Goal: Task Accomplishment & Management: Complete application form

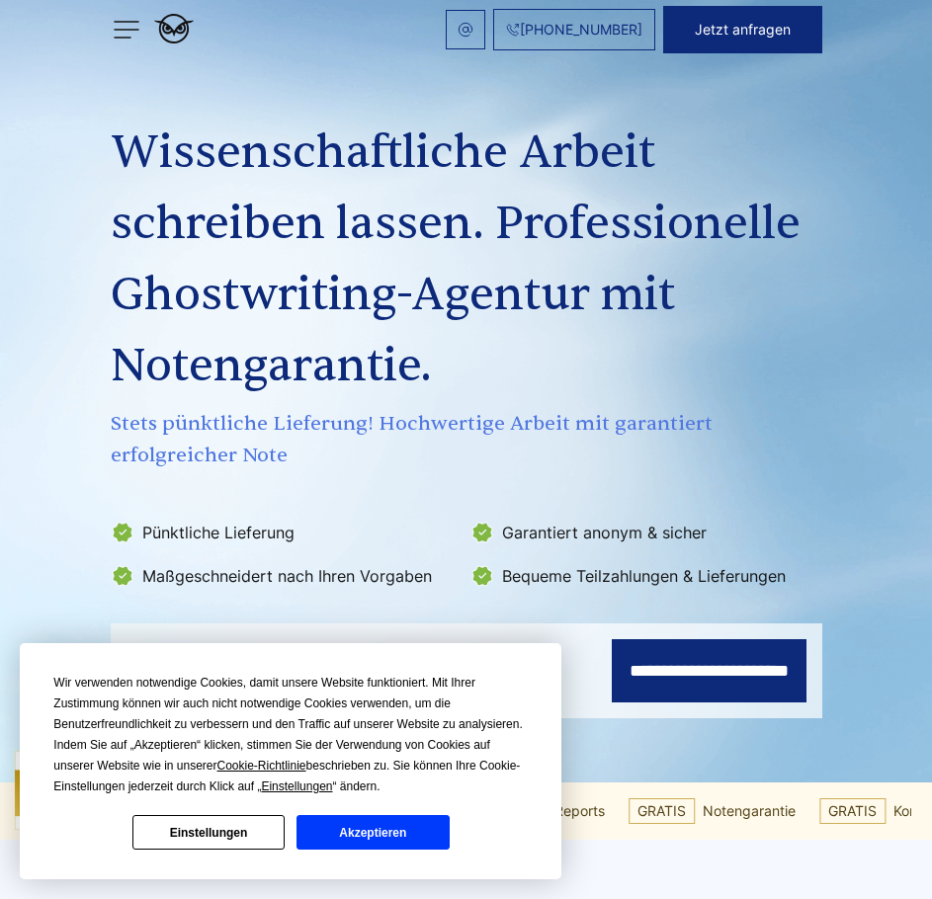
click at [360, 831] on button "Akzeptieren" at bounding box center [372, 832] width 152 height 35
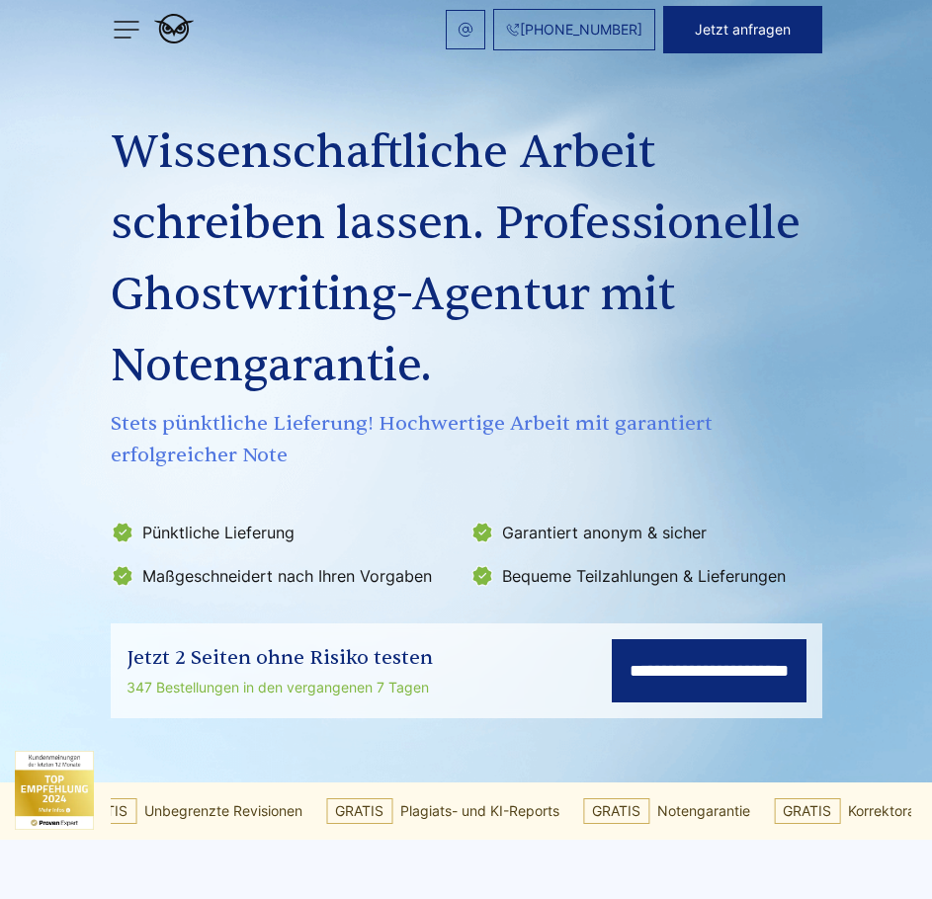
click at [612, 664] on input "**********" at bounding box center [709, 670] width 195 height 63
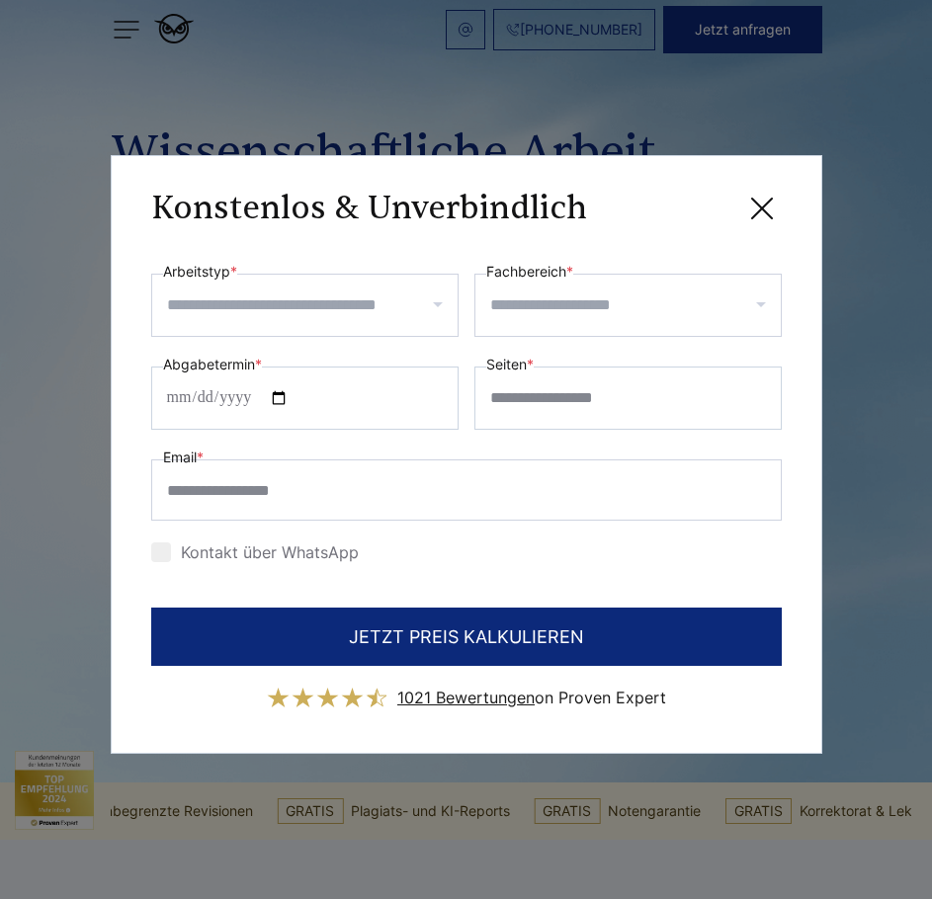
click at [282, 307] on input "Arbeitstyp *" at bounding box center [312, 305] width 290 height 32
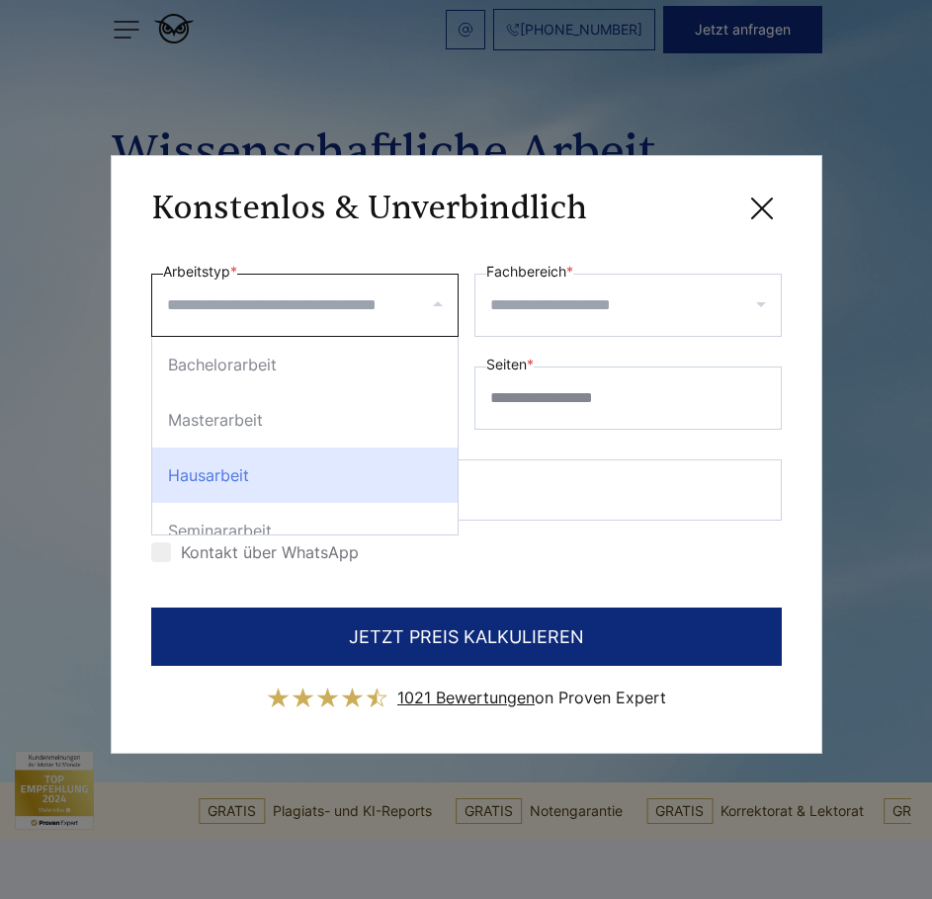
click at [274, 468] on div "Hausarbeit" at bounding box center [304, 475] width 305 height 55
select select "**"
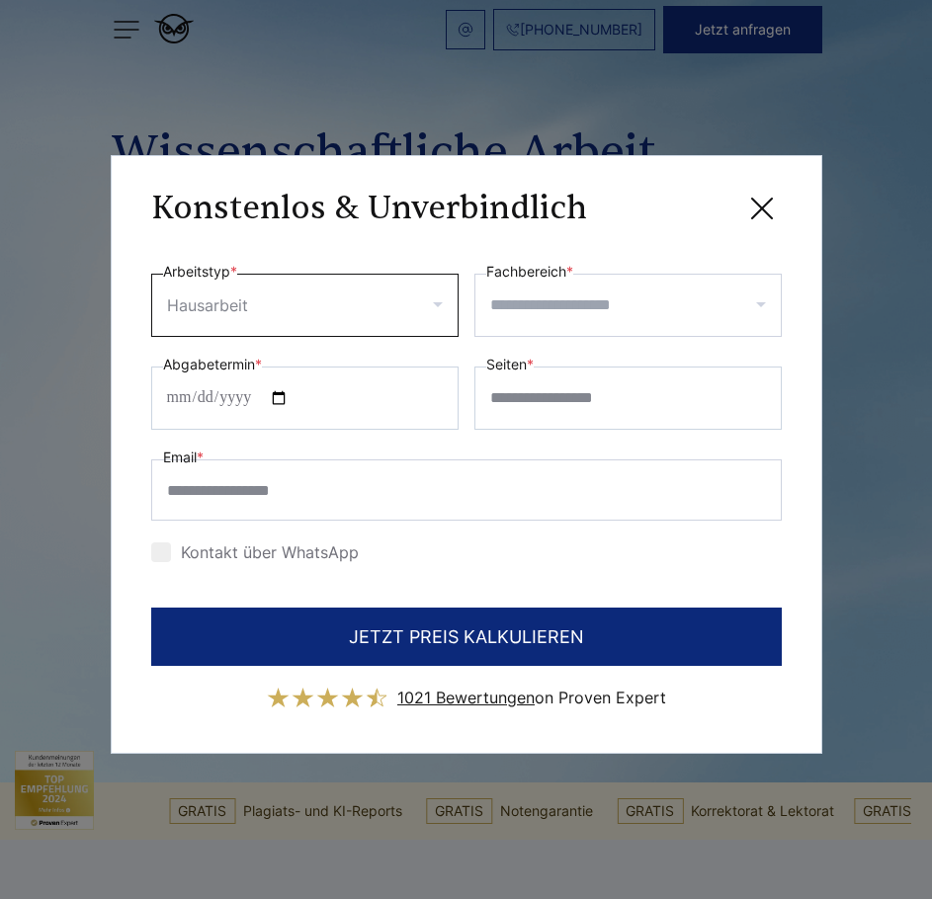
click at [682, 298] on input "Fachbereich *" at bounding box center [635, 305] width 290 height 32
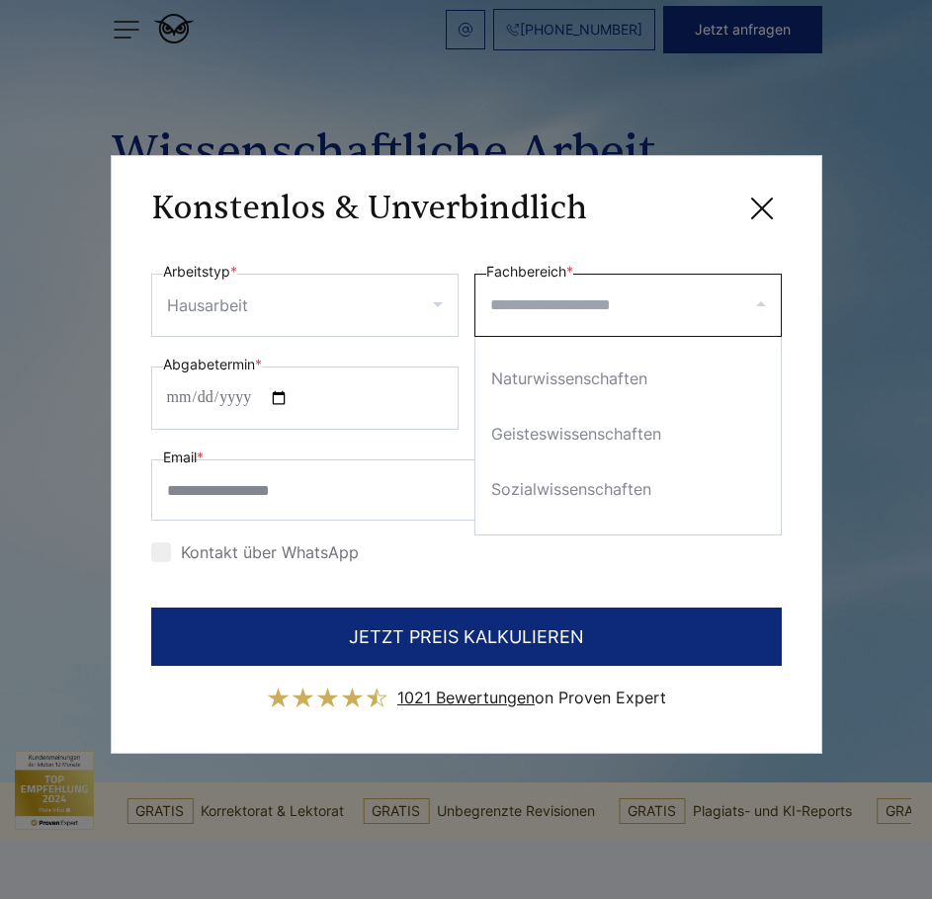
scroll to position [198, 0]
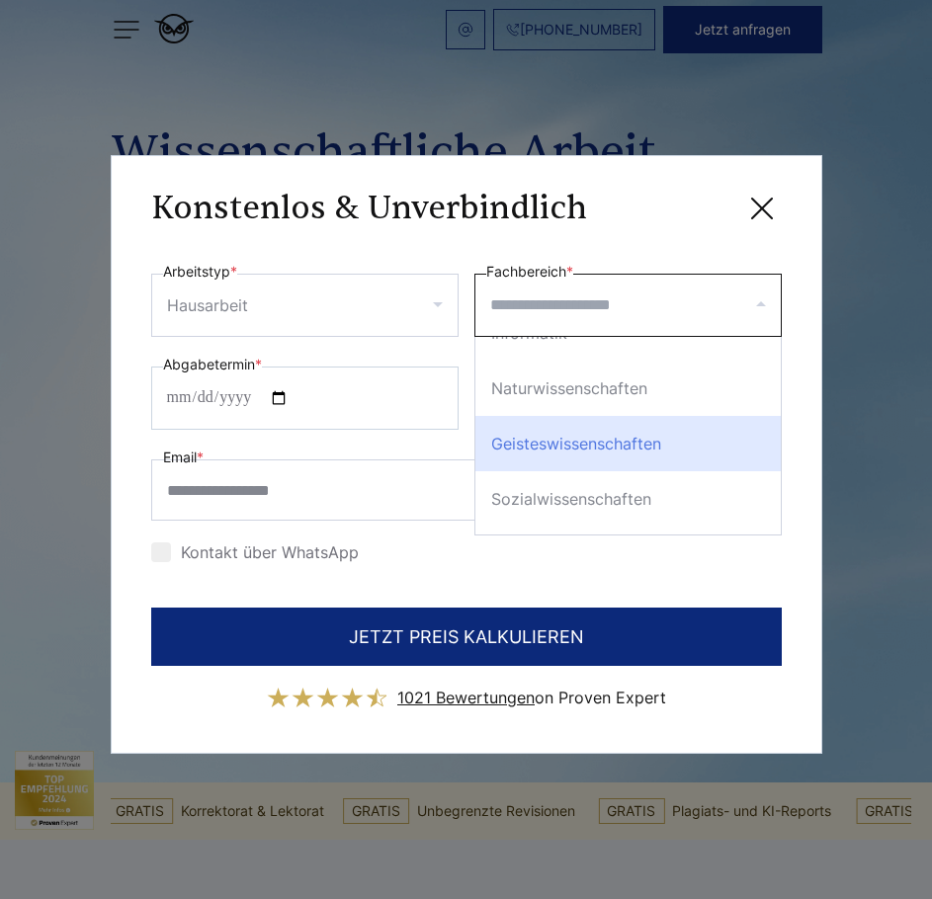
click at [583, 441] on div "Geisteswissenschaften" at bounding box center [627, 443] width 305 height 55
select select "*"
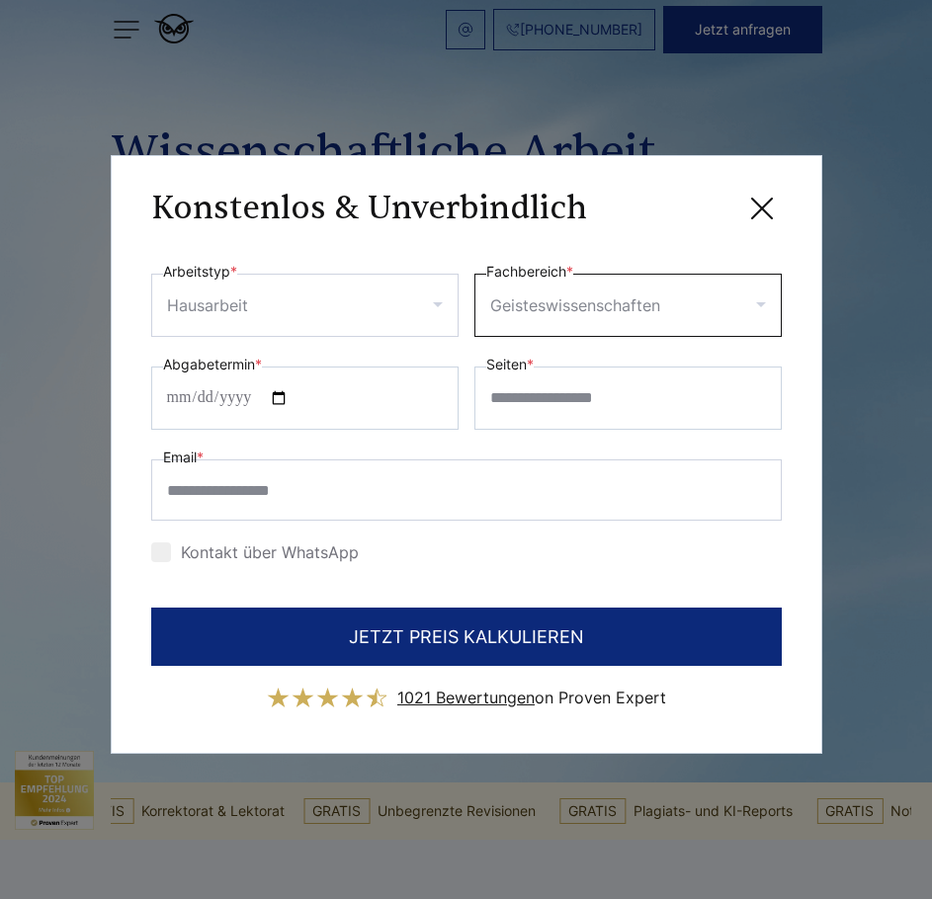
click at [664, 321] on input "Fachbereich *" at bounding box center [720, 305] width 113 height 32
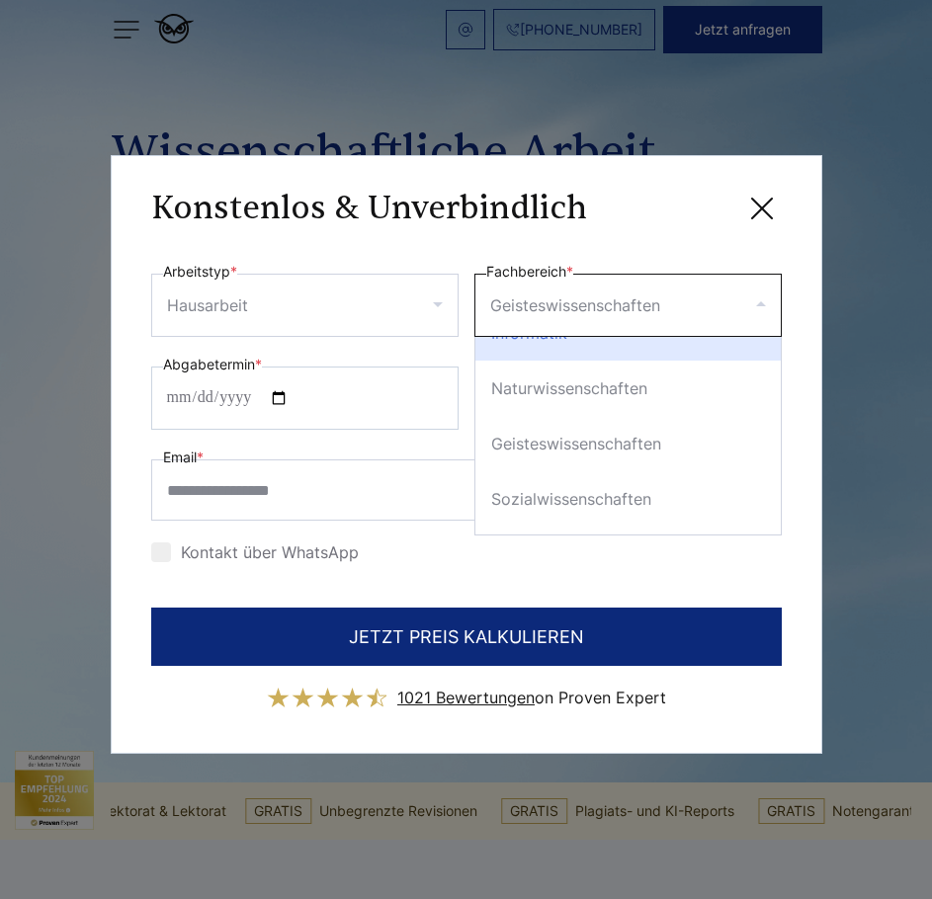
click at [664, 321] on input "Fachbereich *" at bounding box center [720, 305] width 113 height 32
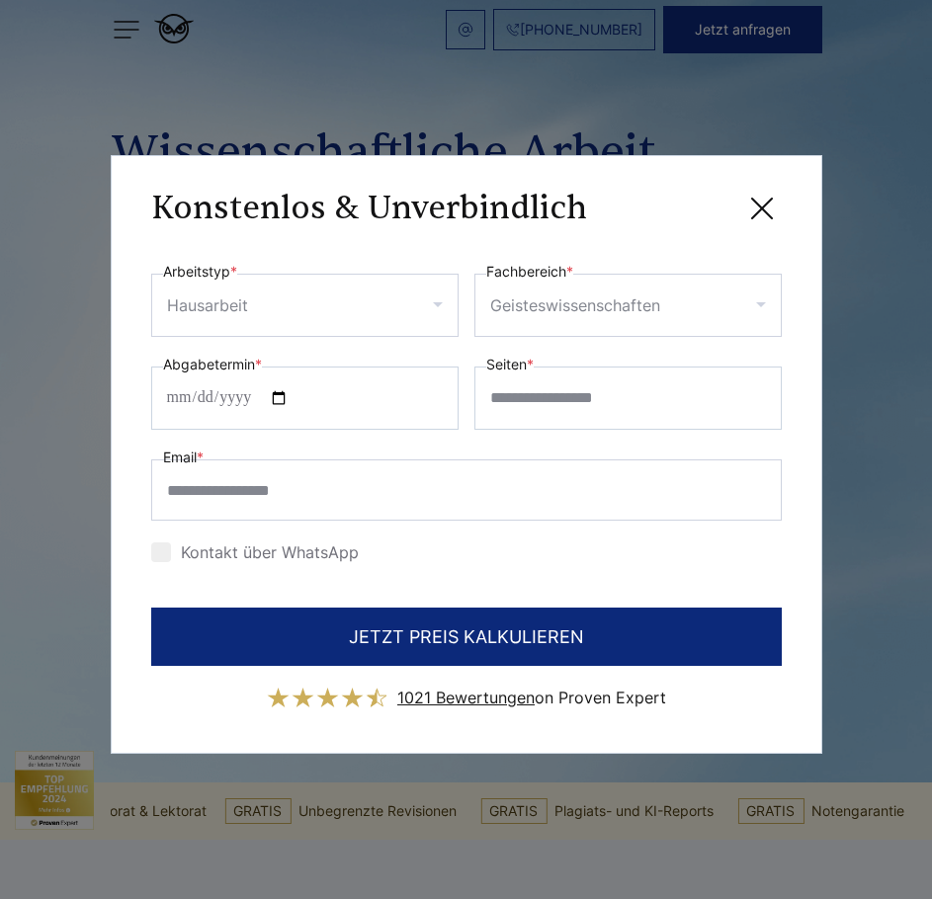
click at [607, 330] on div "Geisteswissenschaften" at bounding box center [627, 305] width 307 height 63
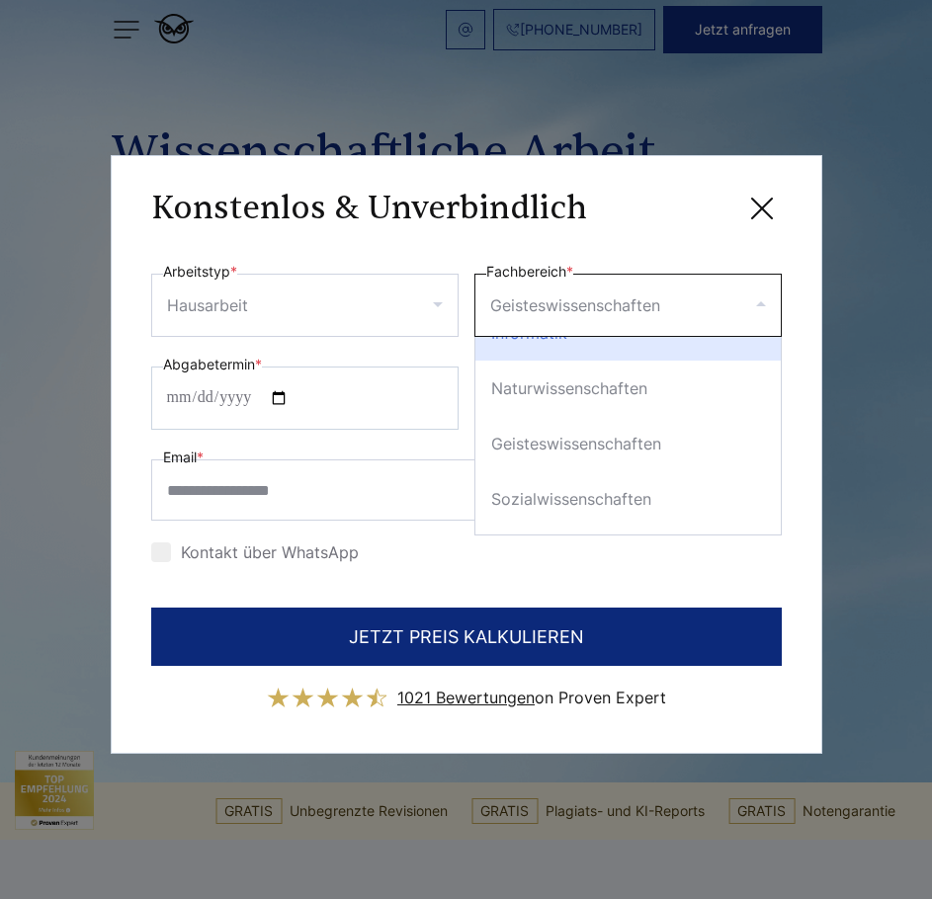
scroll to position [166, 0]
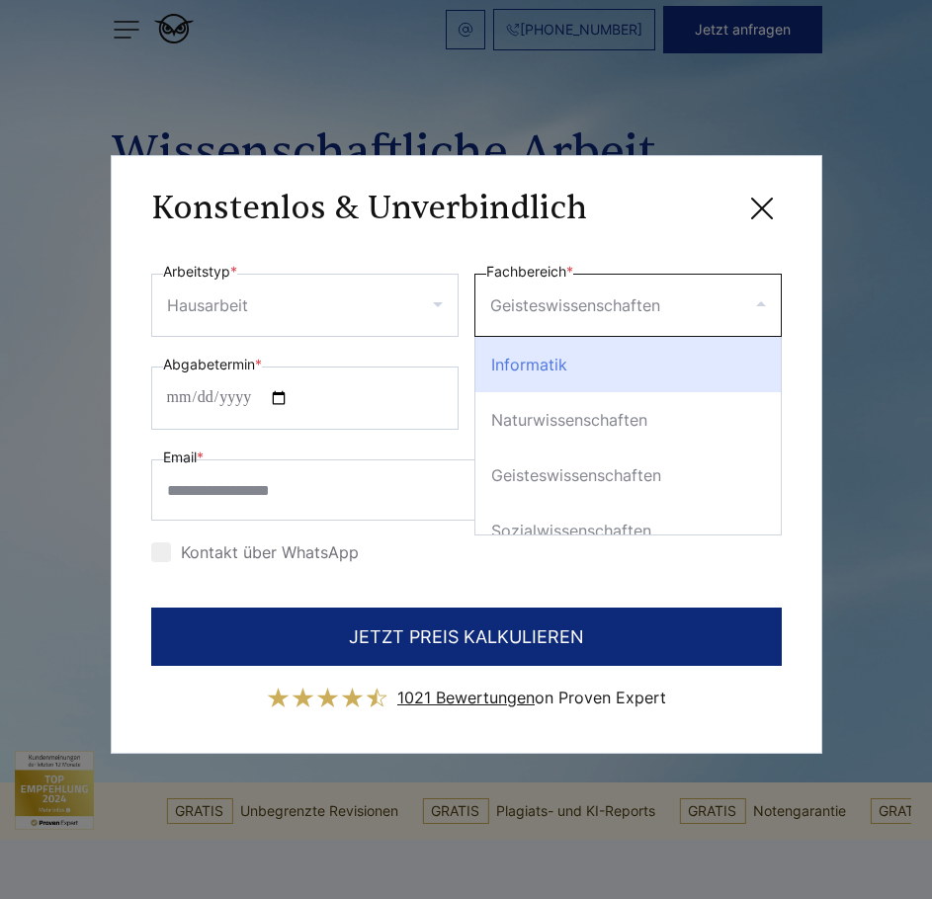
type input "*"
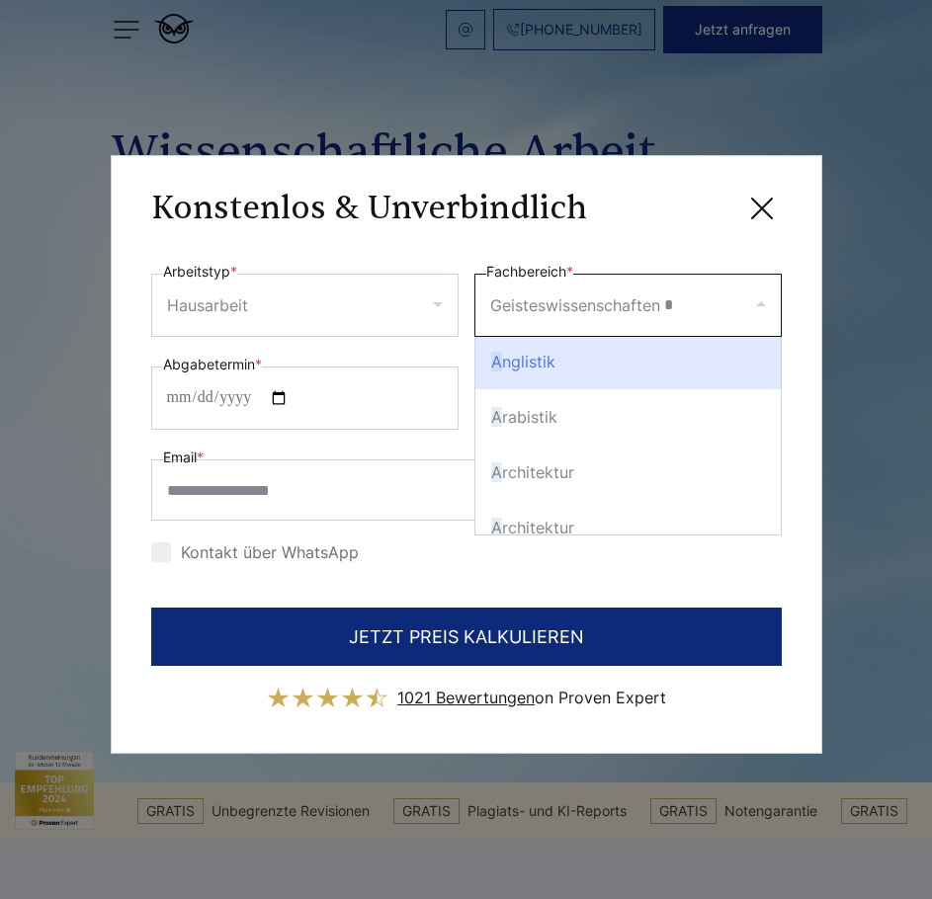
scroll to position [0, 0]
click at [592, 392] on div "A nglistik" at bounding box center [627, 364] width 305 height 55
select select "**"
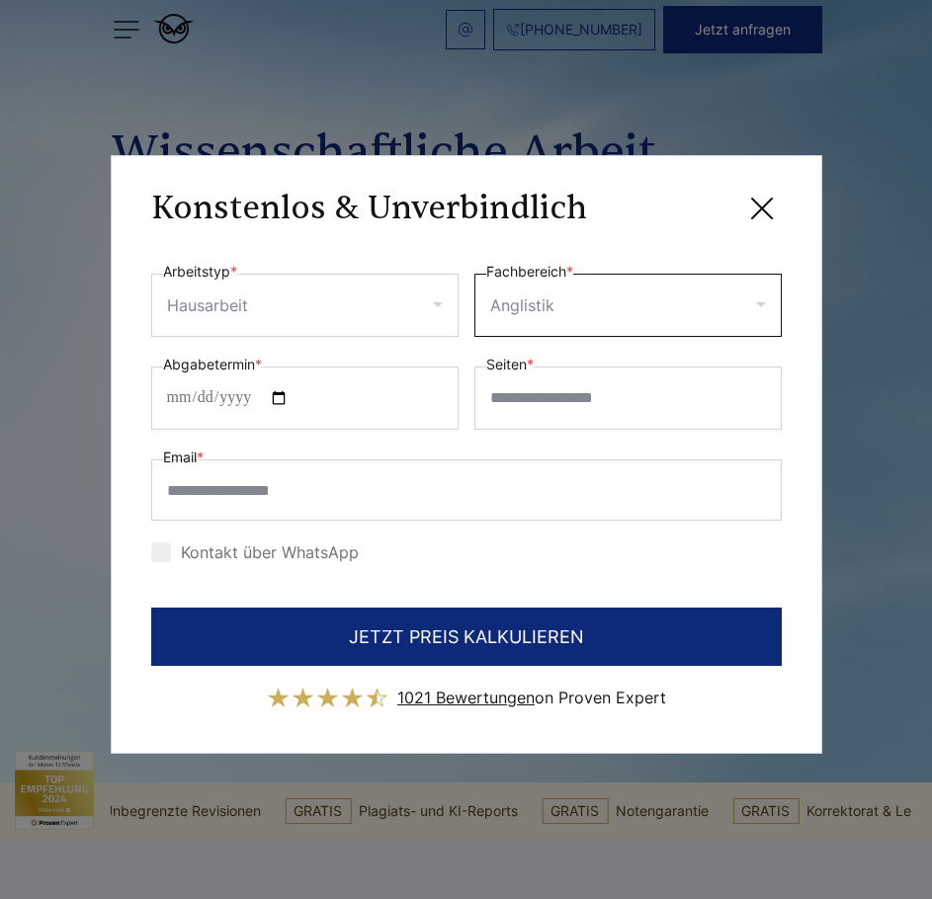
click at [596, 308] on input "Fachbereich *" at bounding box center [667, 305] width 218 height 32
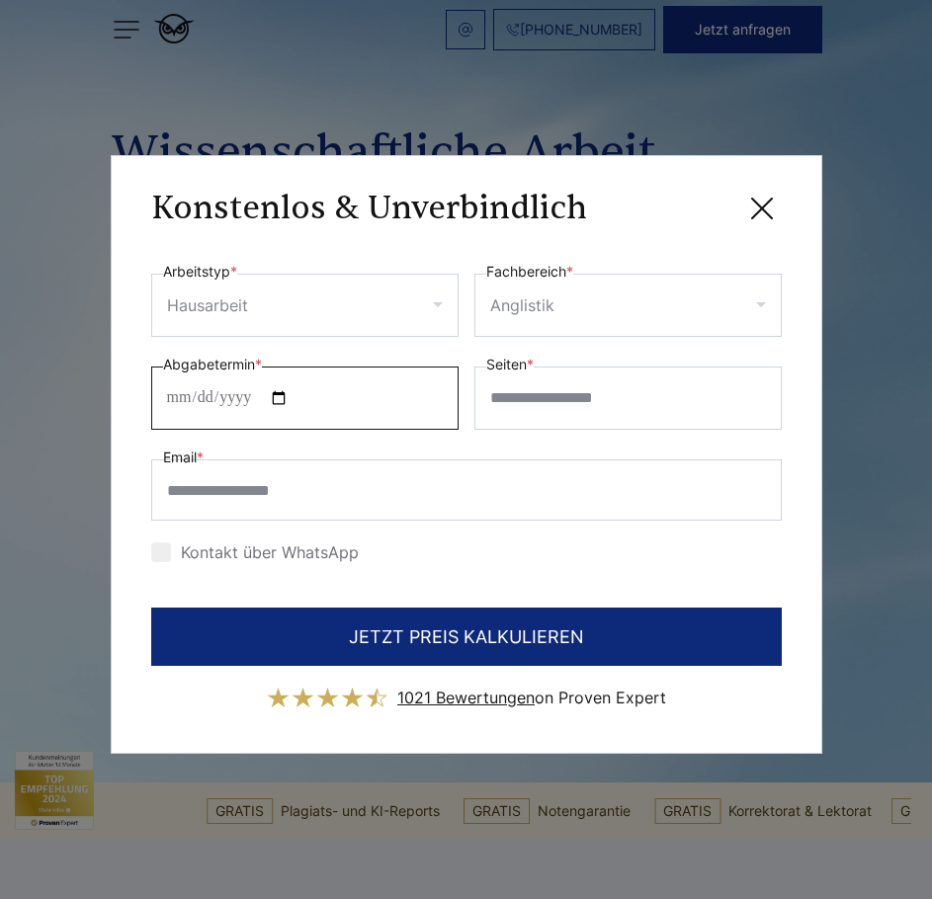
click at [224, 394] on input "Abgabetermin *" at bounding box center [304, 398] width 307 height 63
click at [298, 396] on input "Abgabetermin *" at bounding box center [304, 398] width 307 height 63
type input "**********"
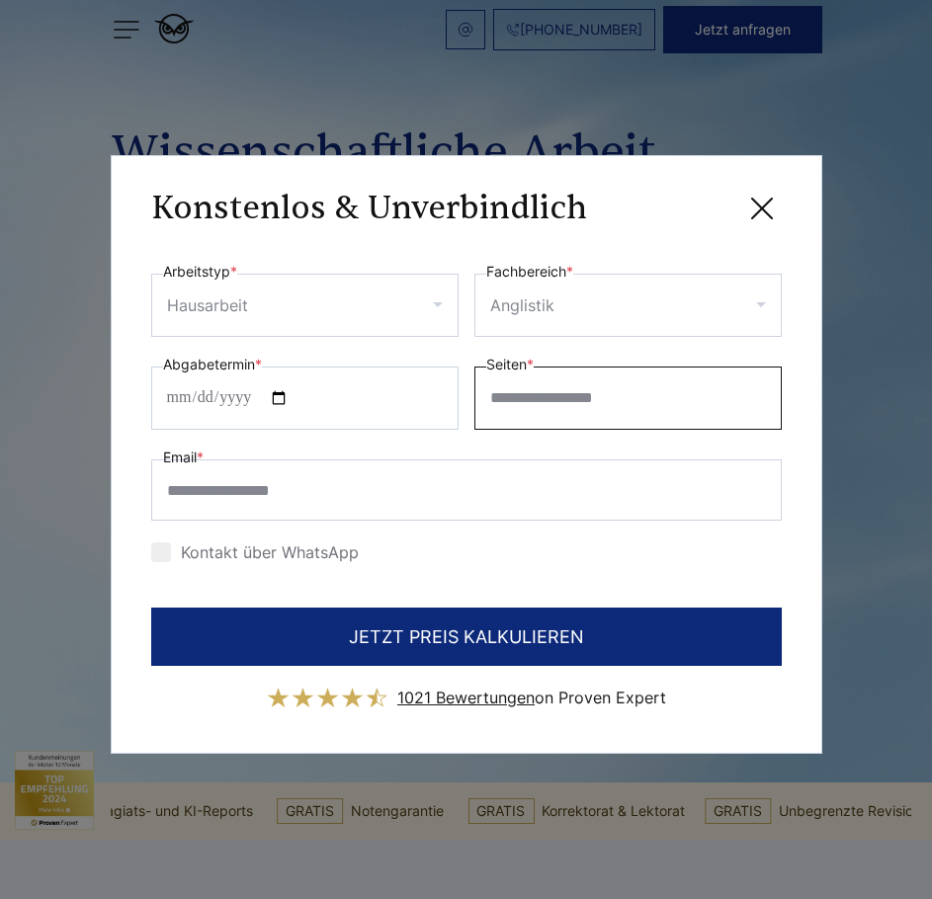
click at [668, 409] on input "Seiten *" at bounding box center [627, 398] width 307 height 63
type input "*"
click at [765, 405] on input "*" at bounding box center [627, 398] width 307 height 63
click at [502, 398] on input "*" at bounding box center [627, 398] width 307 height 63
type input "**"
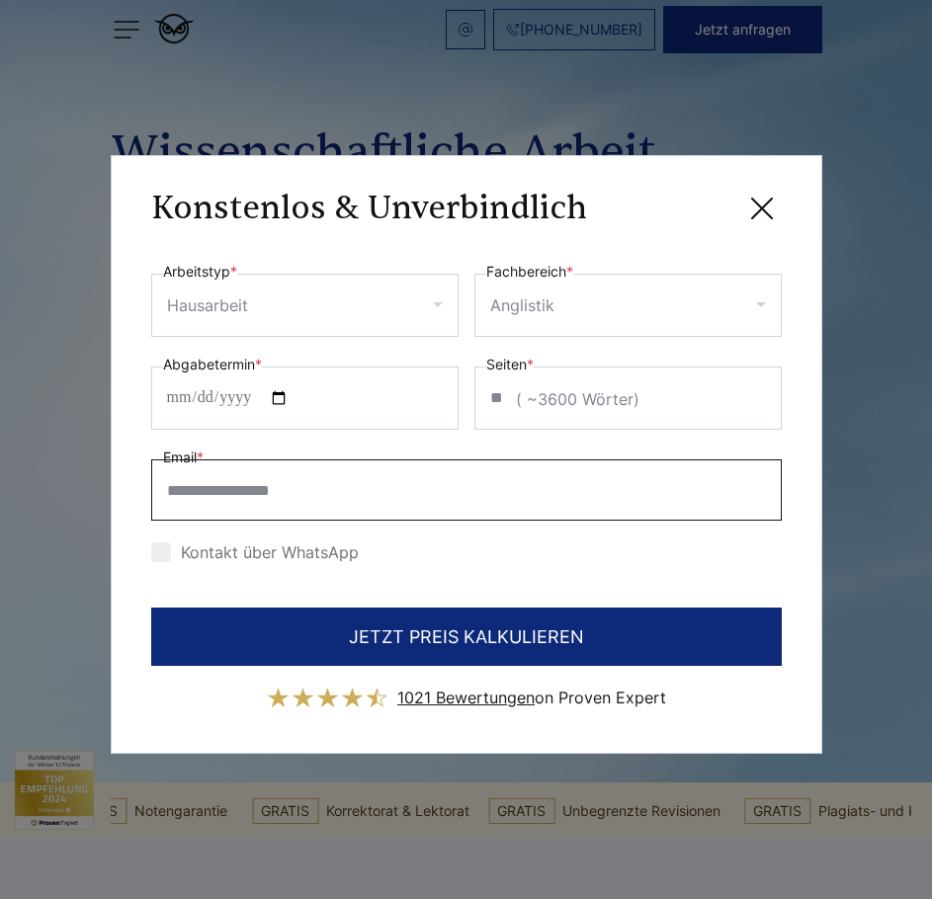
click at [323, 506] on input "Email *" at bounding box center [466, 489] width 630 height 61
type input "**********"
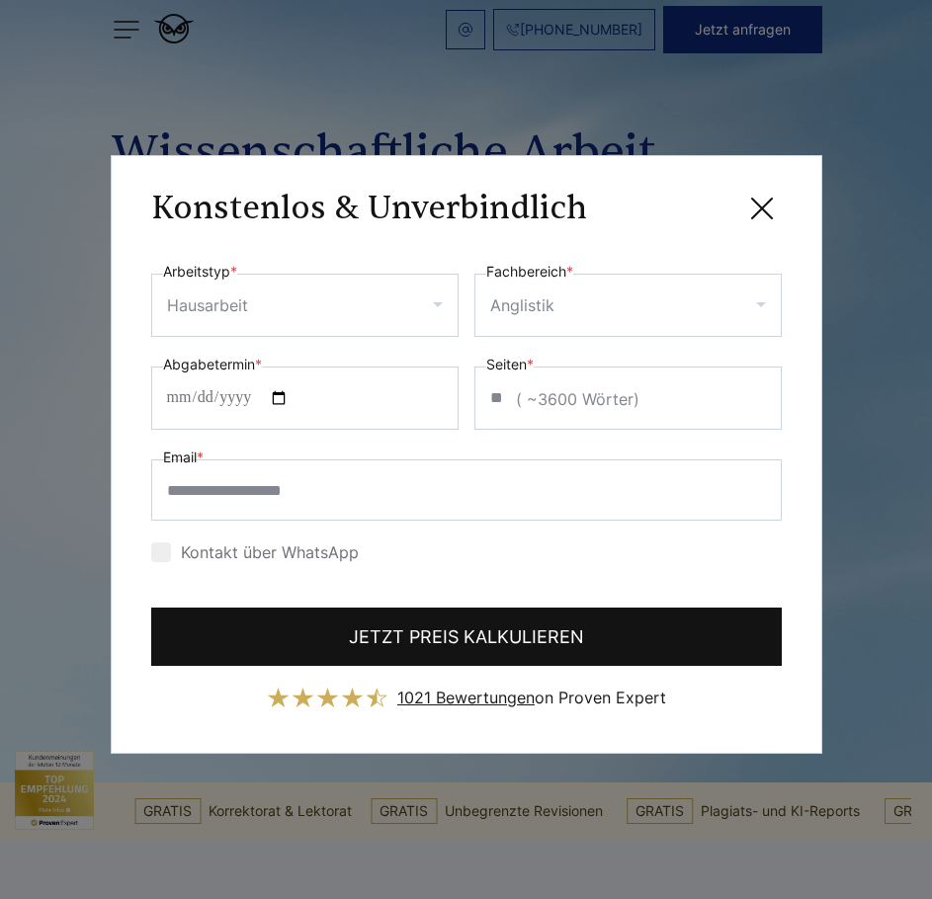
click at [417, 631] on button "JETZT PREIS KALKULIEREN" at bounding box center [466, 637] width 630 height 58
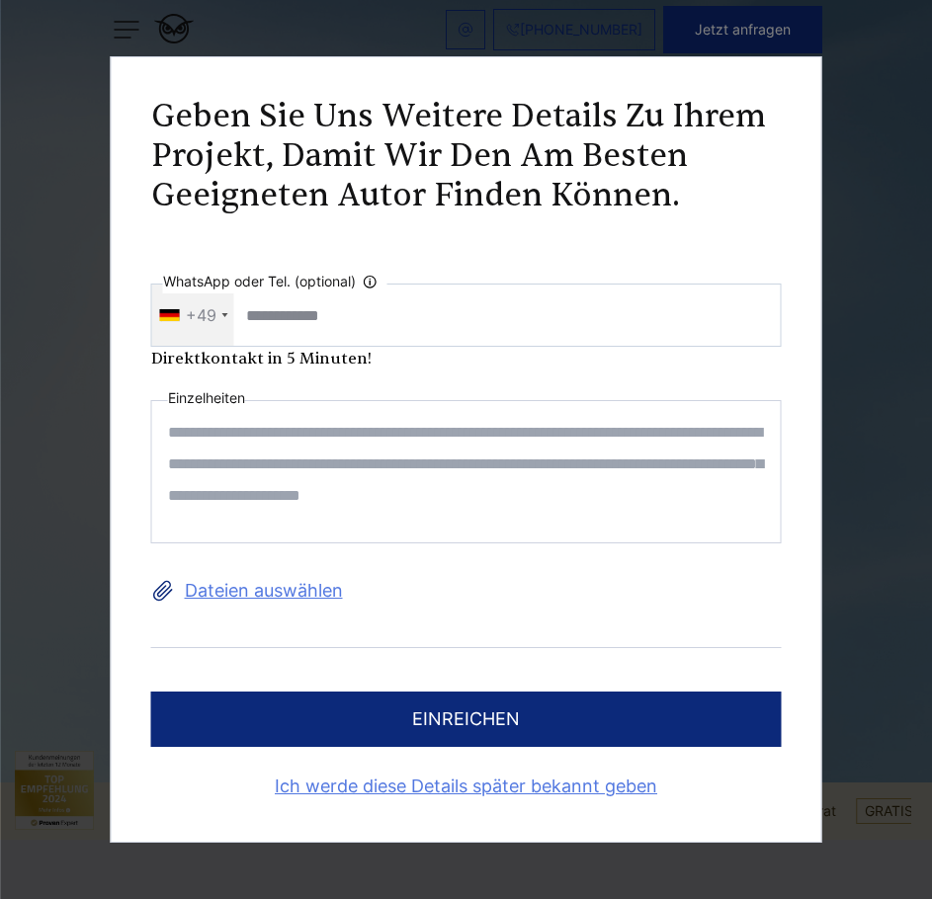
click at [268, 439] on textarea at bounding box center [466, 471] width 630 height 143
click at [301, 471] on textarea at bounding box center [466, 471] width 630 height 143
click at [210, 580] on label "Dateien auswählen" at bounding box center [466, 591] width 630 height 32
click at [0, 0] on input "Dateien auswählen" at bounding box center [0, 0] width 0 height 0
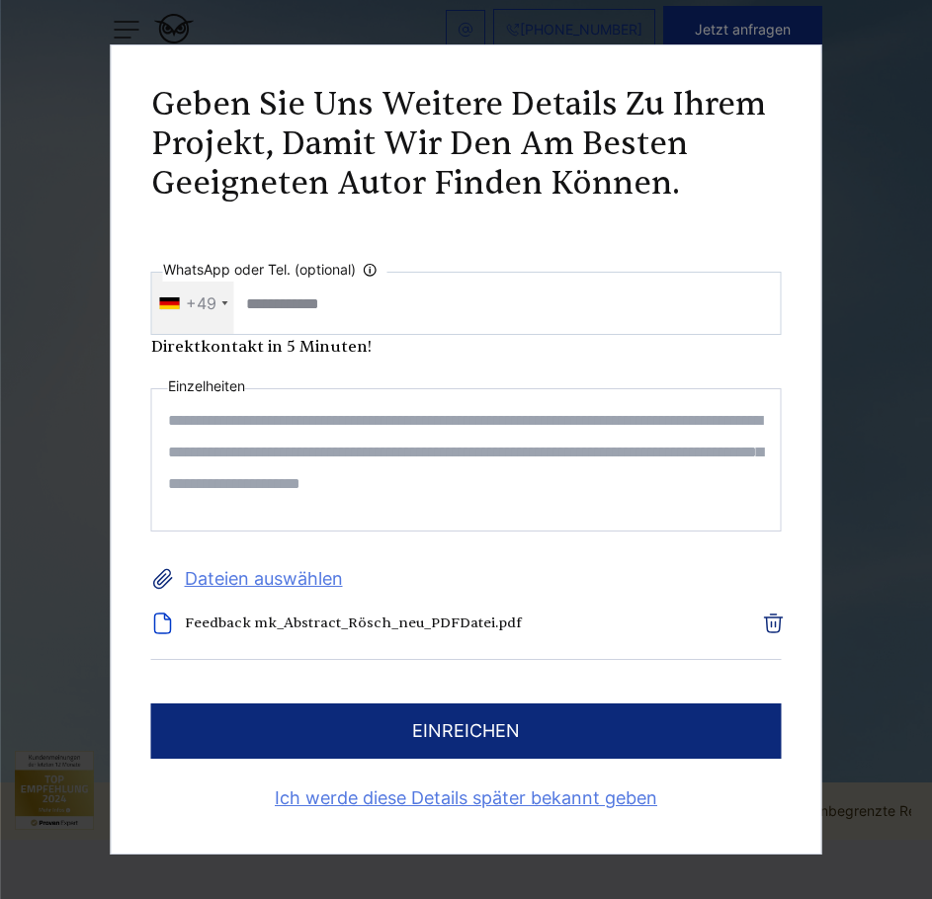
click at [406, 744] on button "einreichen" at bounding box center [466, 730] width 630 height 55
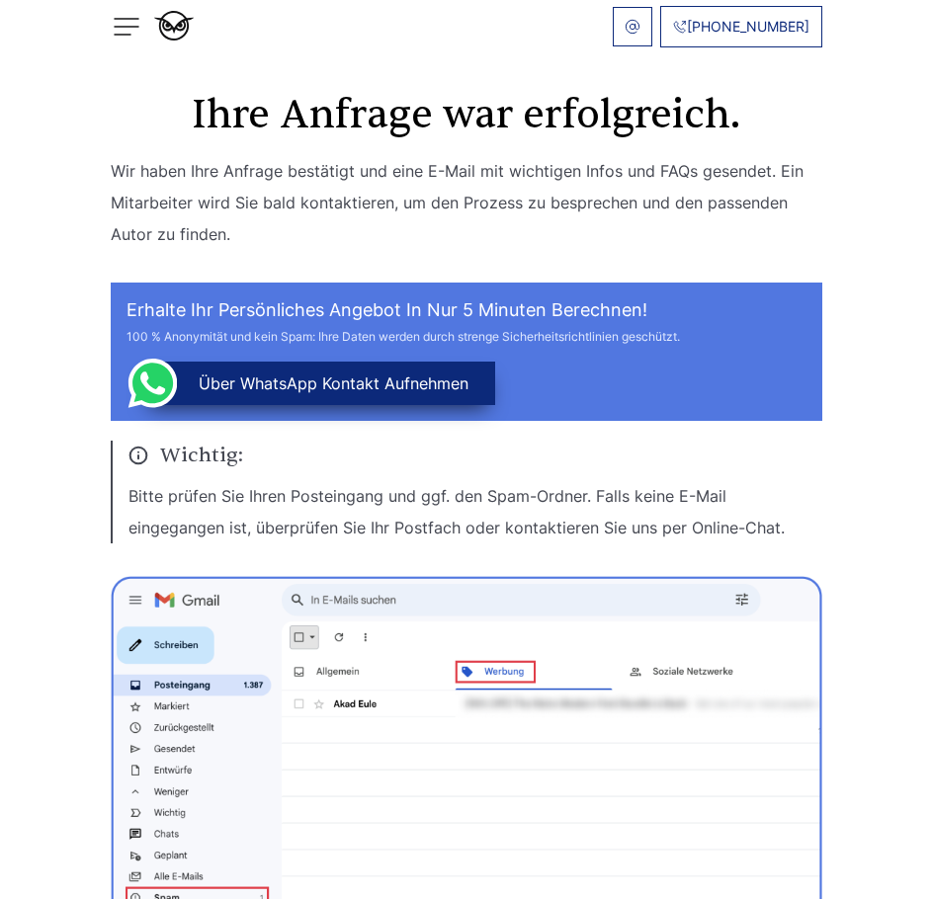
click at [192, 197] on p "Wir haben Ihre Anfrage bestätigt und eine E-Mail mit wichtigen Infos und FAQs g…" at bounding box center [466, 202] width 711 height 95
click at [42, 234] on section "Ihre Anfrage war erfolgreich. Wir haben Ihre Anfrage bestätigt und eine E-Mail …" at bounding box center [466, 520] width 932 height 1041
